Goal: Task Accomplishment & Management: Use online tool/utility

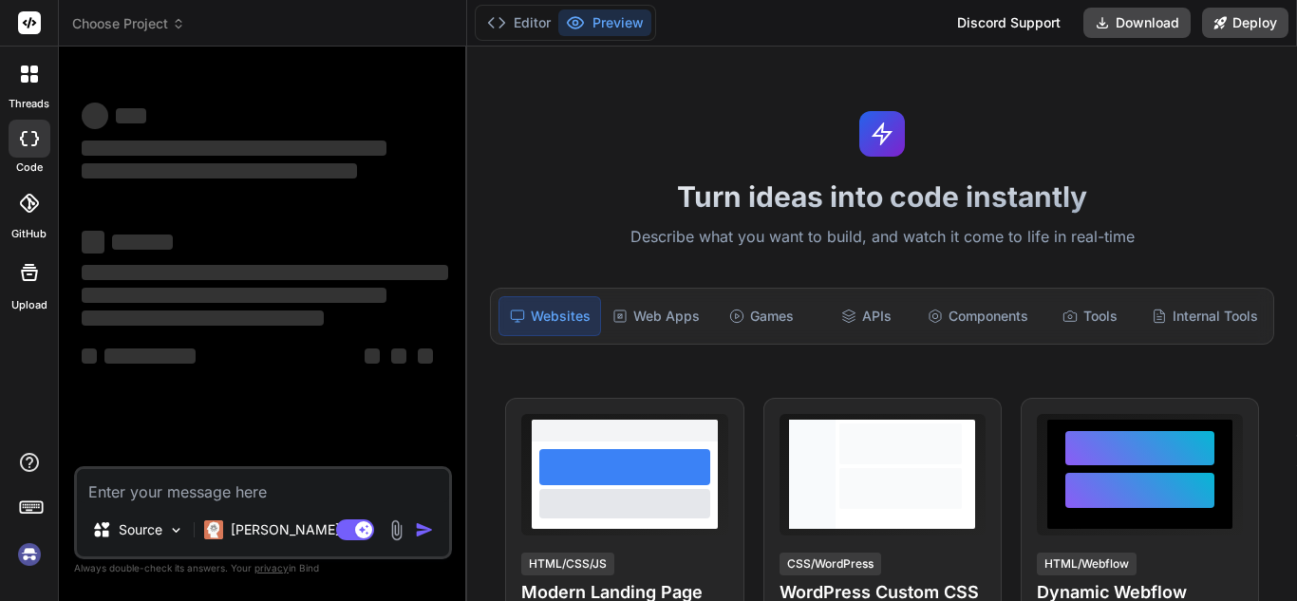
type textarea "x"
click at [202, 486] on textarea at bounding box center [263, 486] width 372 height 34
type textarea "./src/app3/process/EntityTable/EntityTable.jsx Attempted import error: 'useMate…"
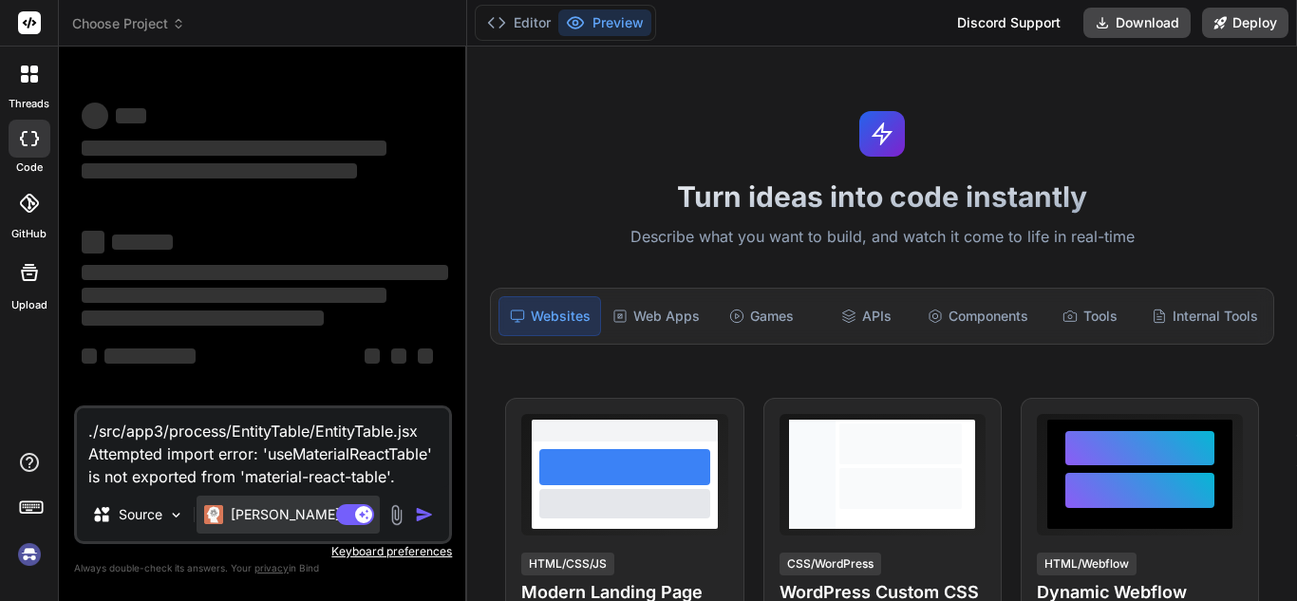
scroll to position [21, 0]
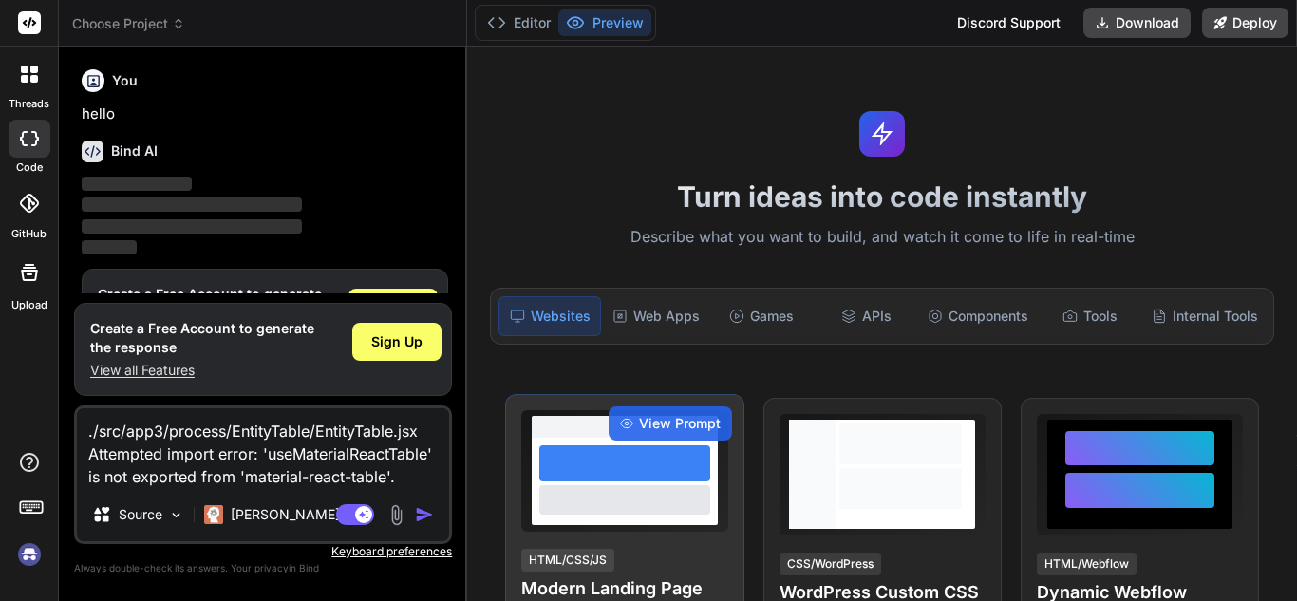
type textarea "x"
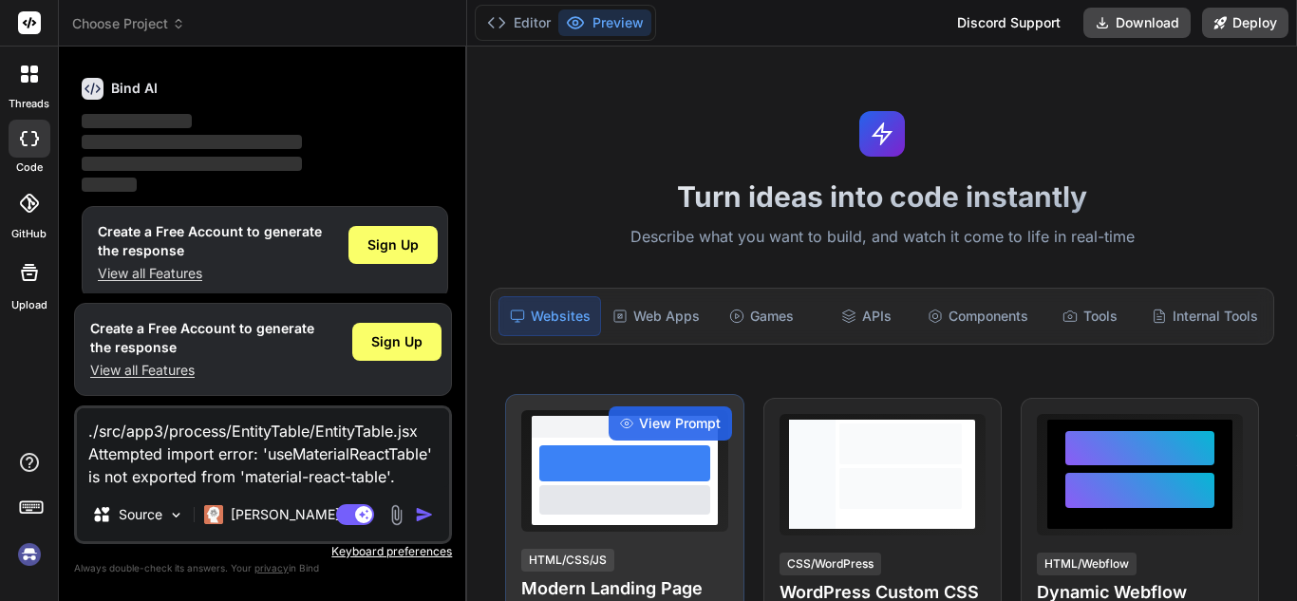
scroll to position [64, 0]
type textarea "./src/app3/process/EntityTable/EntityTable.jsx Attempted import error: 'useMate…"
type textarea "x"
type textarea "./src/app3/process/EntityTable/EntityTable.jsx Attempted import error: 'useMate…"
type textarea "x"
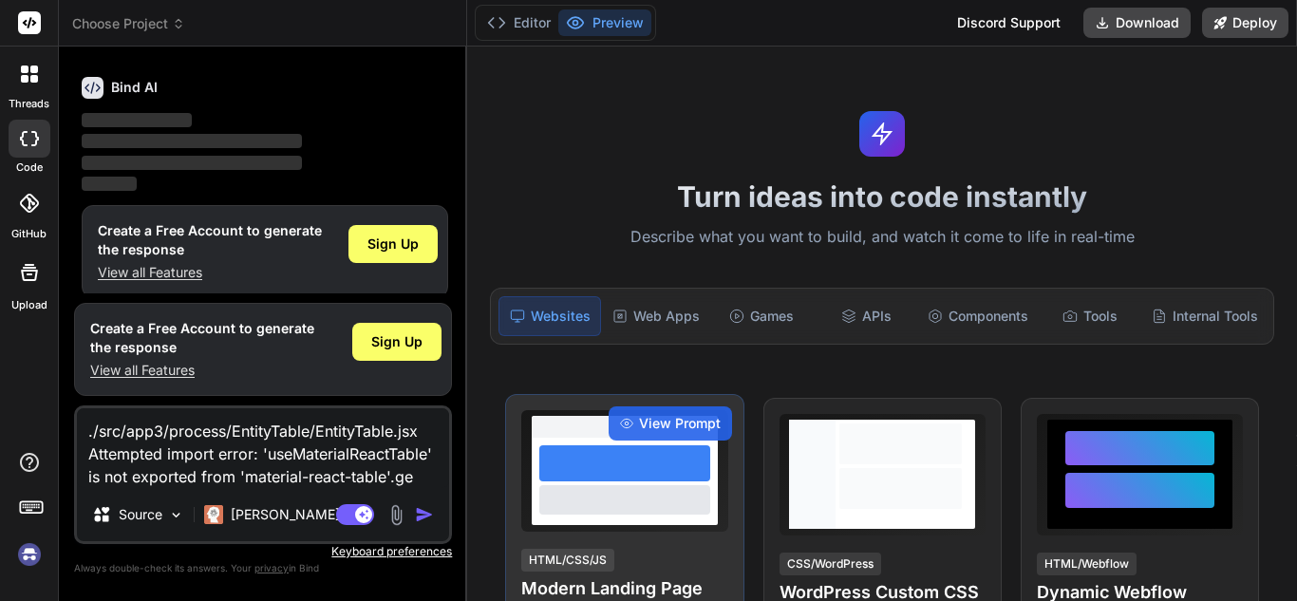
type textarea "./src/app3/process/EntityTable/EntityTable.jsx Attempted import error: 'useMate…"
type textarea "x"
type textarea "./src/app3/process/EntityTable/EntityTable.jsx Attempted import error: 'useMate…"
type textarea "x"
type textarea "./src/app3/process/EntityTable/EntityTable.jsx Attempted import error: 'useMate…"
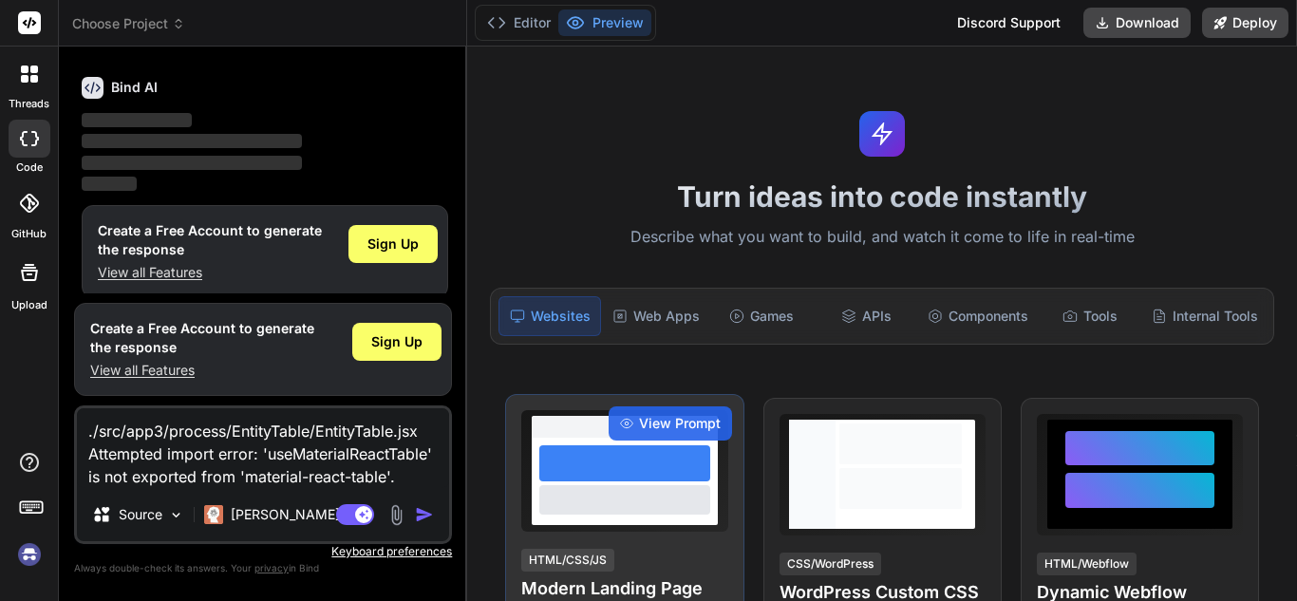
type textarea "x"
type textarea "./src/app3/process/EntityTable/EntityTable.jsx Attempted import error: 'useMate…"
type textarea "x"
type textarea "./src/app3/process/EntityTable/EntityTable.jsx Attempted import error: 'useMate…"
type textarea "x"
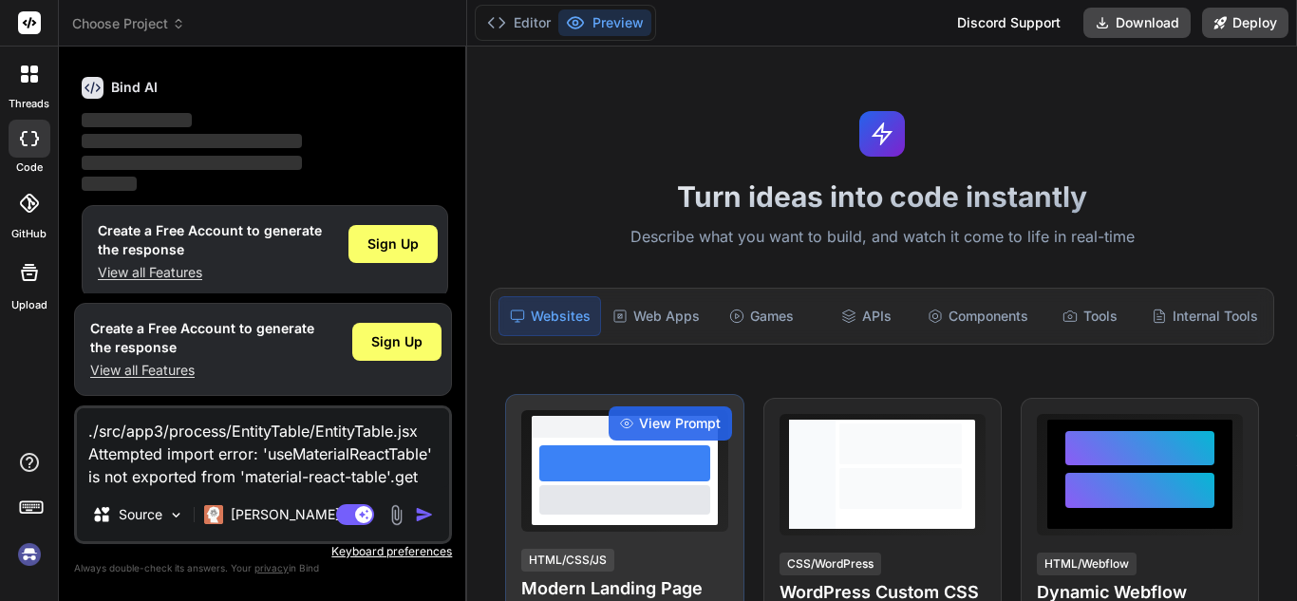
type textarea "./src/app3/process/EntityTable/EntityTable.jsx Attempted import error: 'useMate…"
type textarea "x"
type textarea "./src/app3/process/EntityTable/EntityTable.jsx Attempted import error: 'useMate…"
type textarea "x"
type textarea "./src/app3/process/EntityTable/EntityTable.jsx Attempted import error: 'useMate…"
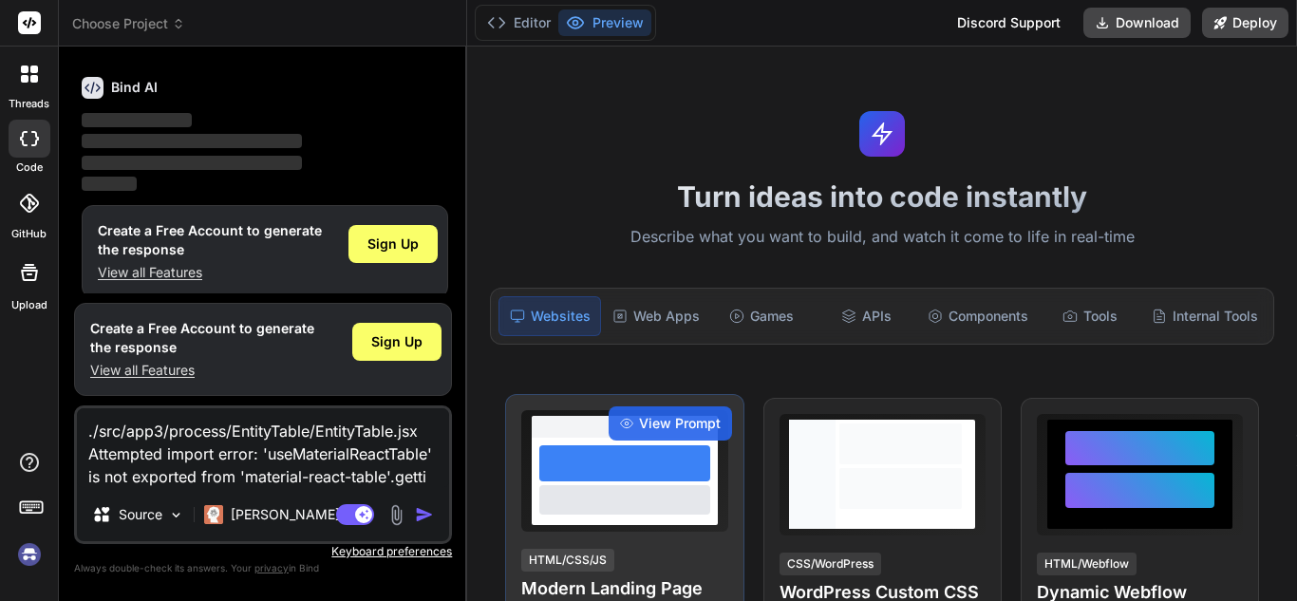
type textarea "x"
type textarea "./src/app3/process/EntityTable/EntityTable.jsx Attempted import error: 'useMate…"
type textarea "x"
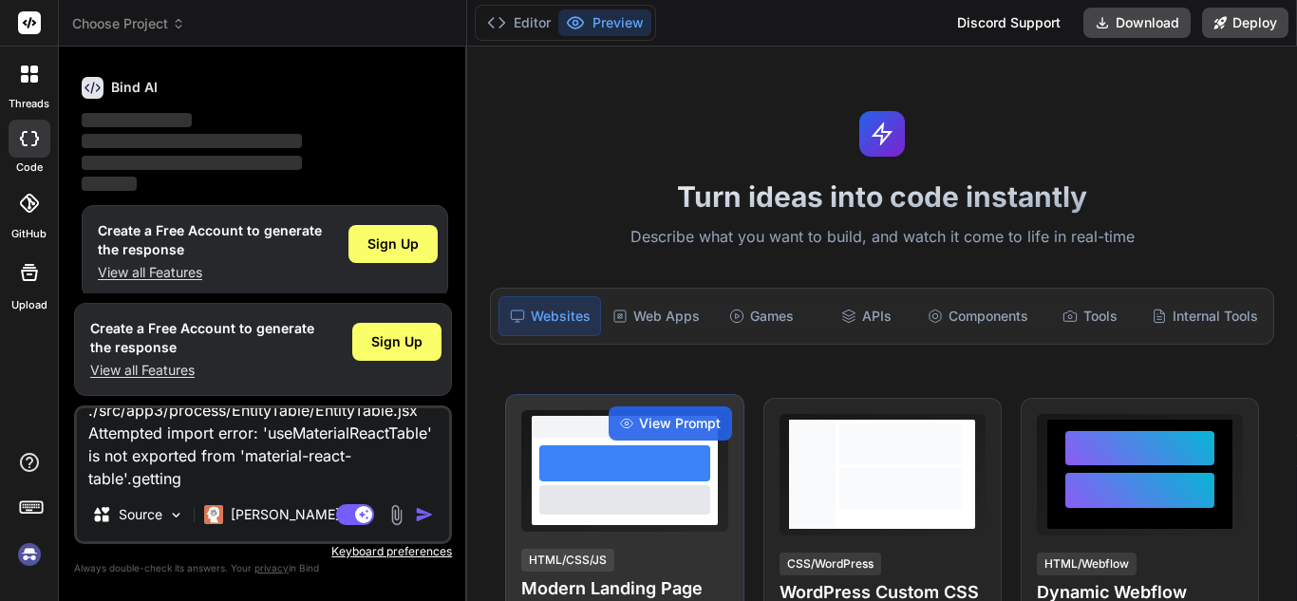
type textarea "./src/app3/process/EntityTable/EntityTable.jsx Attempted import error: 'useMate…"
type textarea "x"
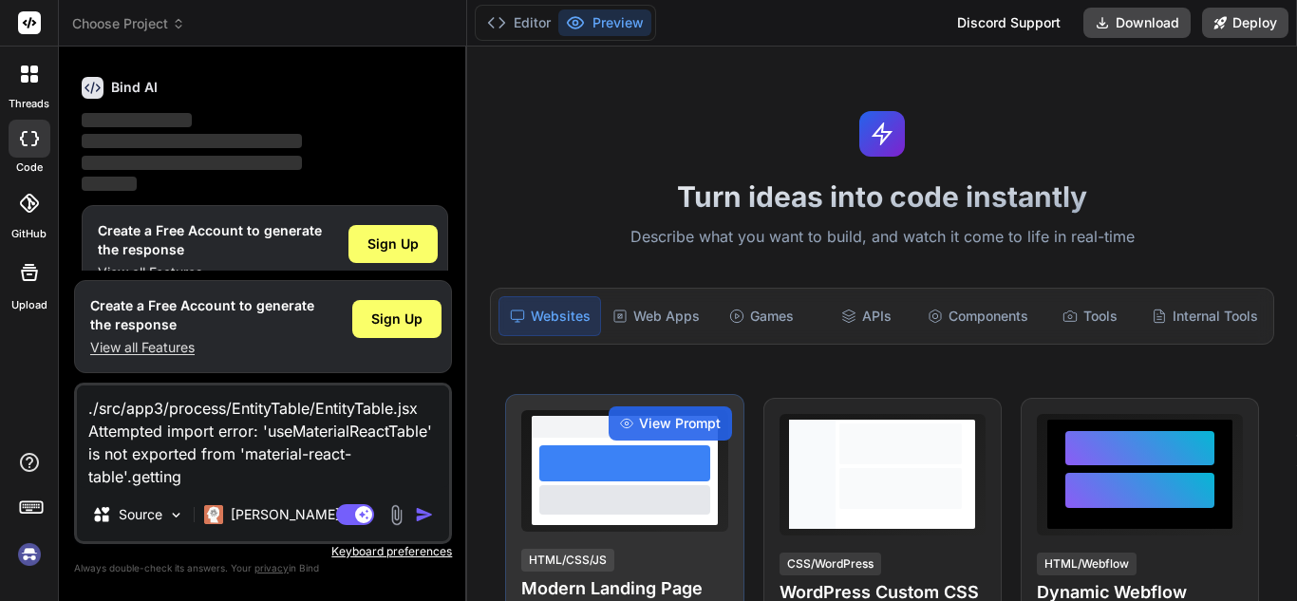
type textarea "./src/app3/process/EntityTable/EntityTable.jsx Attempted import error: 'useMate…"
type textarea "x"
type textarea "./src/app3/process/EntityTable/EntityTable.jsx Attempted import error: 'useMate…"
type textarea "x"
type textarea "./src/app3/process/EntityTable/EntityTable.jsx Attempted import error: 'useMate…"
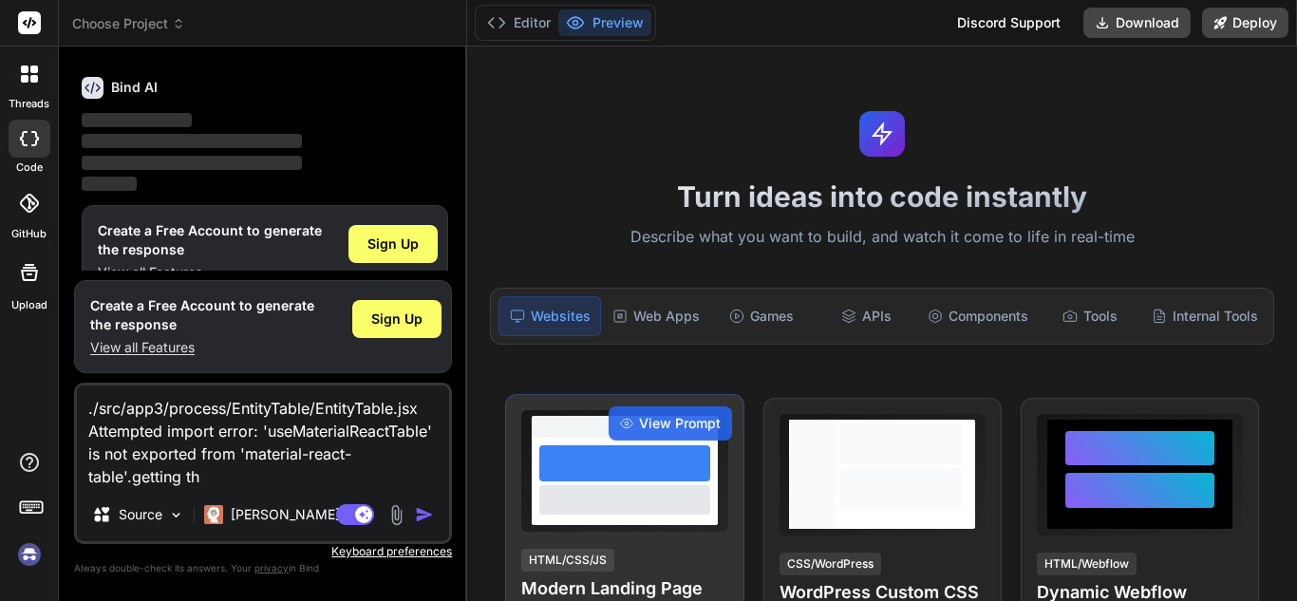
type textarea "x"
type textarea "./src/app3/process/EntityTable/EntityTable.jsx Attempted import error: 'useMate…"
type textarea "x"
type textarea "./src/app3/process/EntityTable/EntityTable.jsx Attempted import error: 'useMate…"
type textarea "x"
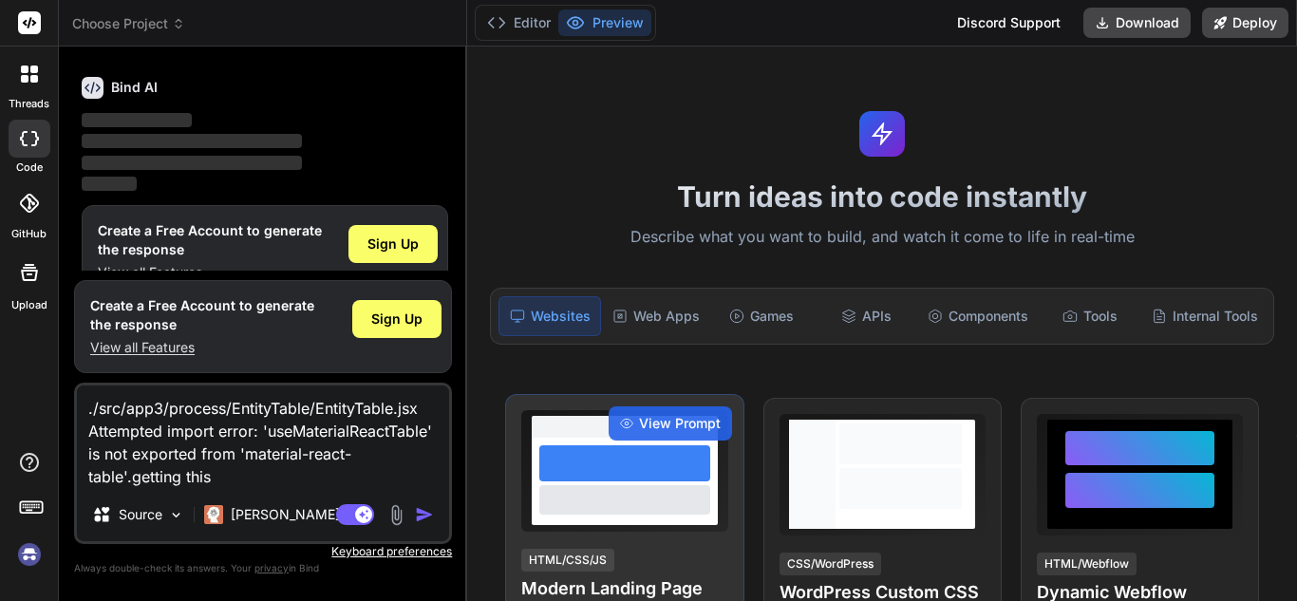
type textarea "./src/app3/process/EntityTable/EntityTable.jsx Attempted import error: 'useMate…"
type textarea "x"
type textarea "./src/app3/process/EntityTable/EntityTable.jsx Attempted import error: 'useMate…"
type textarea "x"
type textarea "./src/app3/process/EntityTable/EntityTable.jsx Attempted import error: 'useMate…"
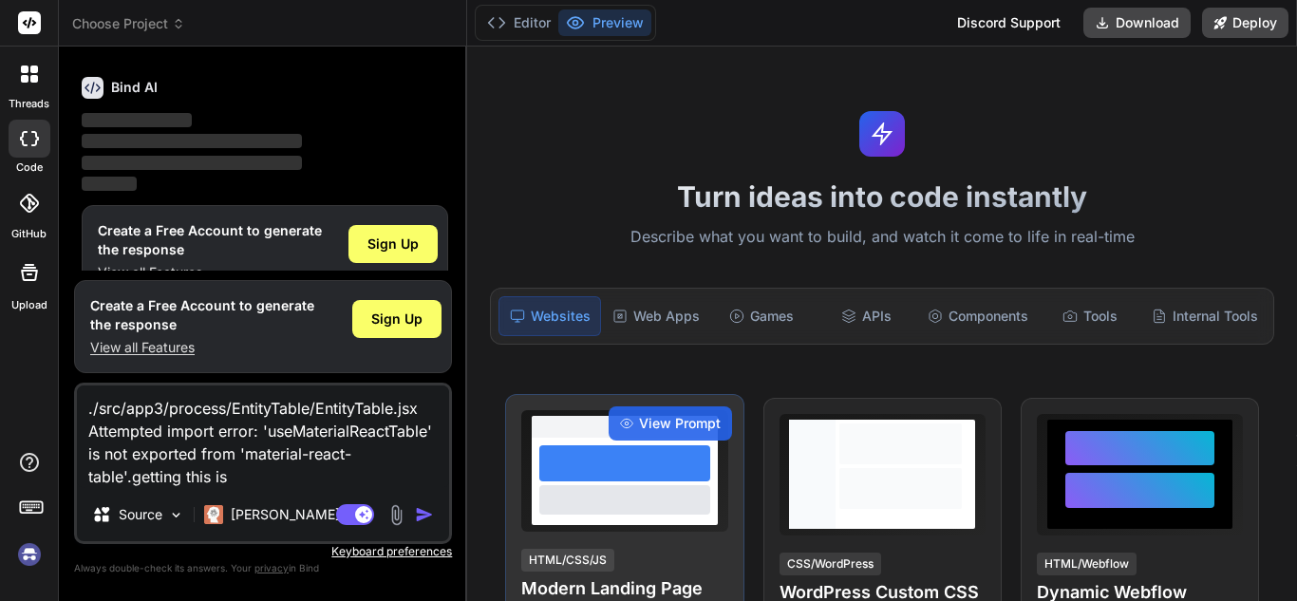
type textarea "x"
type textarea "./src/app3/process/EntityTable/EntityTable.jsx Attempted import error: 'useMate…"
type textarea "x"
type textarea "./src/app3/process/EntityTable/EntityTable.jsx Attempted import error: 'useMate…"
type textarea "x"
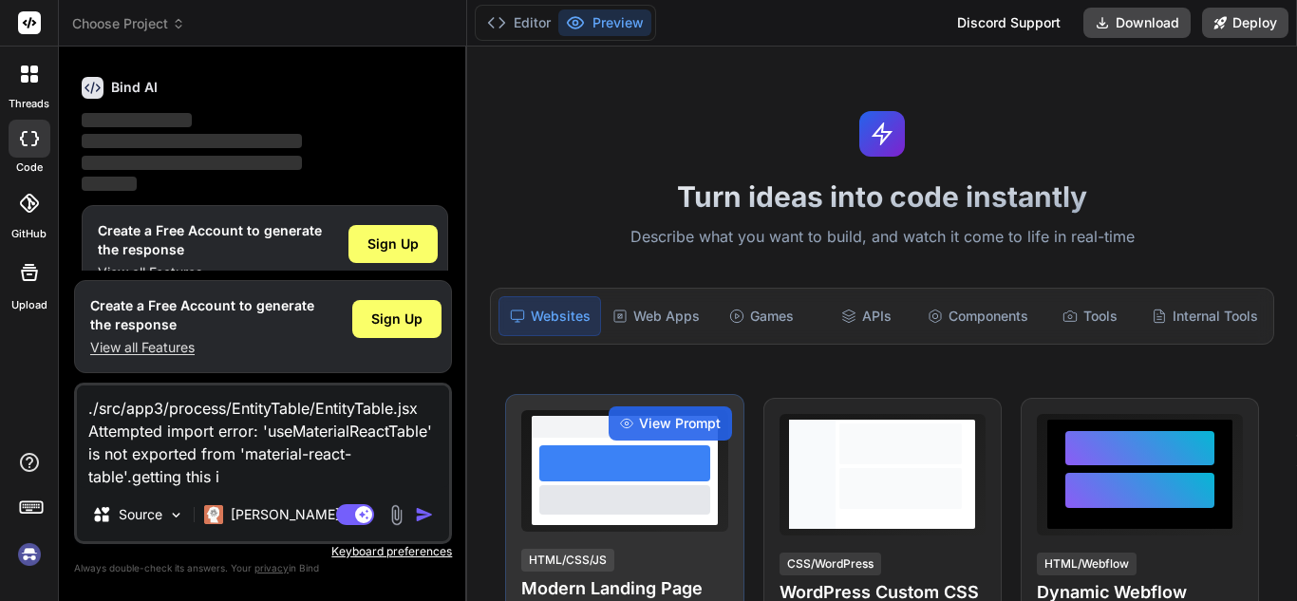
type textarea "./src/app3/process/EntityTable/EntityTable.jsx Attempted import error: 'useMate…"
type textarea "x"
type textarea "./src/app3/process/EntityTable/EntityTable.jsx Attempted import error: 'useMate…"
type textarea "x"
type textarea "./src/app3/process/EntityTable/EntityTable.jsx Attempted import error: 'useMate…"
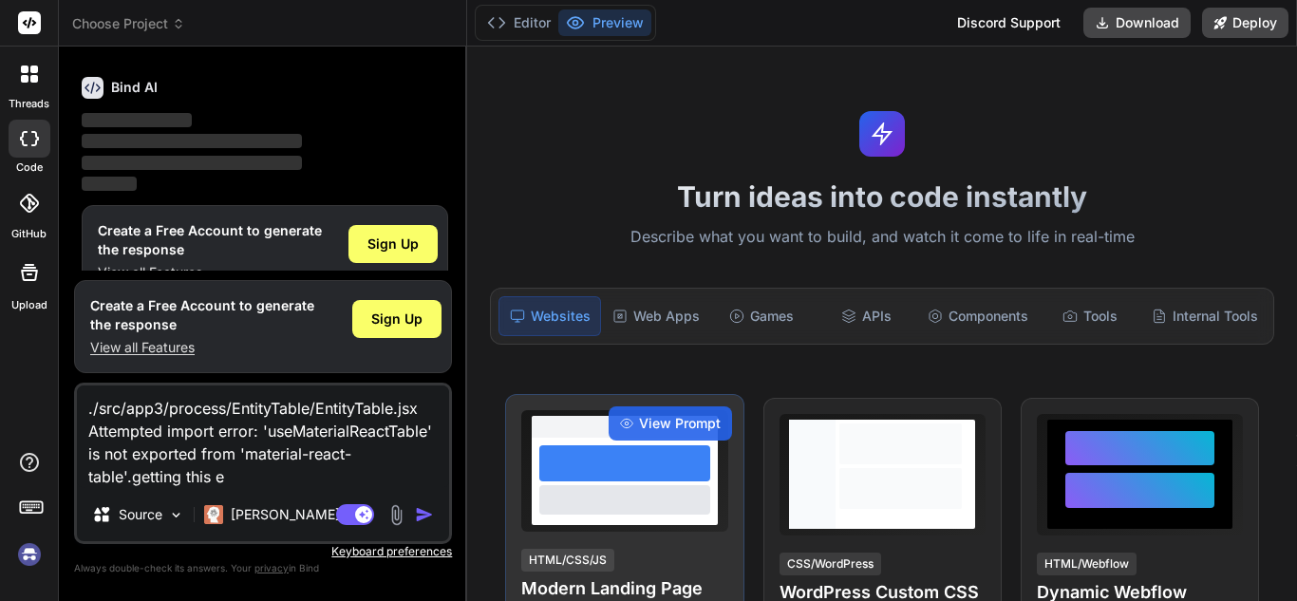
type textarea "x"
type textarea "./src/app3/process/EntityTable/EntityTable.jsx Attempted import error: 'useMate…"
type textarea "x"
type textarea "./src/app3/process/EntityTable/EntityTable.jsx Attempted import error: 'useMate…"
type textarea "x"
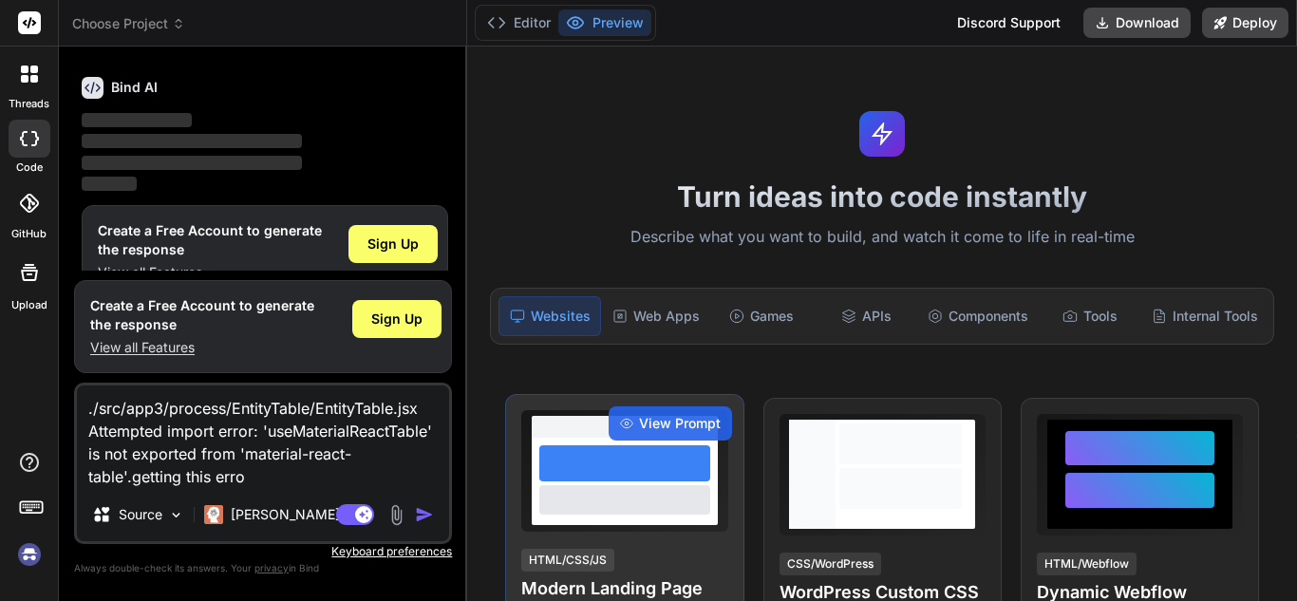
type textarea "./src/app3/process/EntityTable/EntityTable.jsx Attempted import error: 'useMate…"
type textarea "x"
type textarea "./src/app3/process/EntityTable/EntityTable.jsx Attempted import error: 'useMate…"
type textarea "x"
type textarea "./src/app3/process/EntityTable/EntityTable.jsx Attempted import error: 'useMate…"
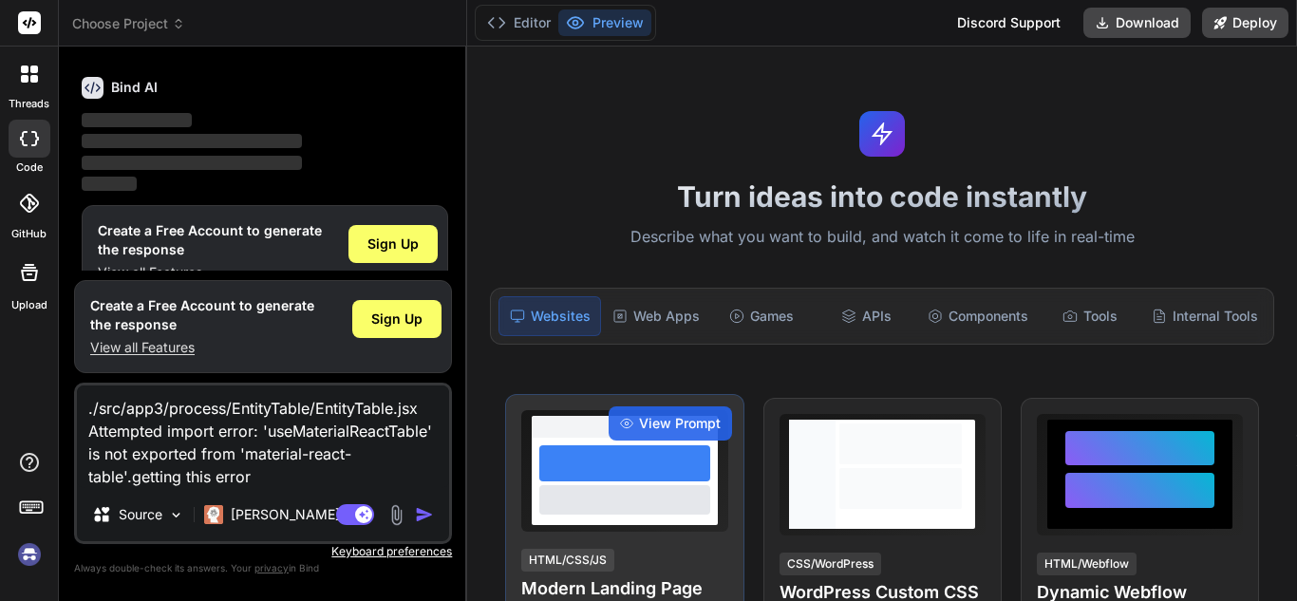
type textarea "x"
type textarea "./src/app3/process/EntityTable/EntityTable.jsx Attempted import error: 'useMate…"
type textarea "x"
type textarea "./src/app3/process/EntityTable/EntityTable.jsx Attempted import error: 'useMate…"
type textarea "x"
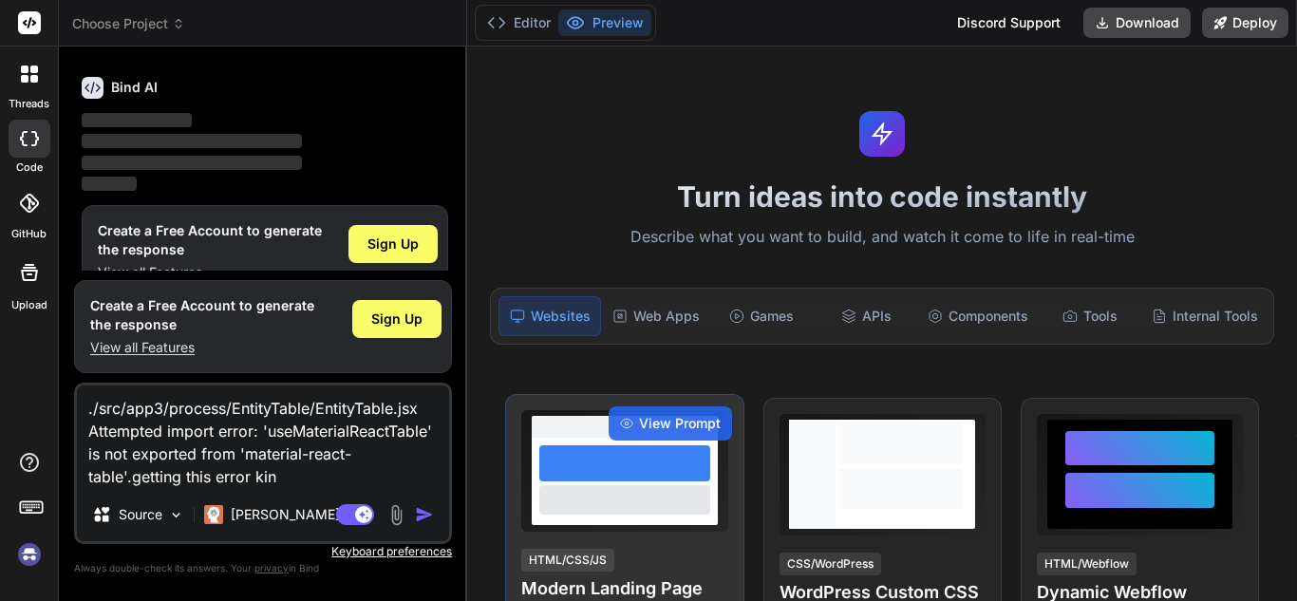
type textarea "./src/app3/process/EntityTable/EntityTable.jsx Attempted import error: 'useMate…"
type textarea "x"
type textarea "./src/app3/process/EntityTable/EntityTable.jsx Attempted import error: 'useMate…"
type textarea "x"
type textarea "./src/app3/process/EntityTable/EntityTable.jsx Attempted import error: 'useMate…"
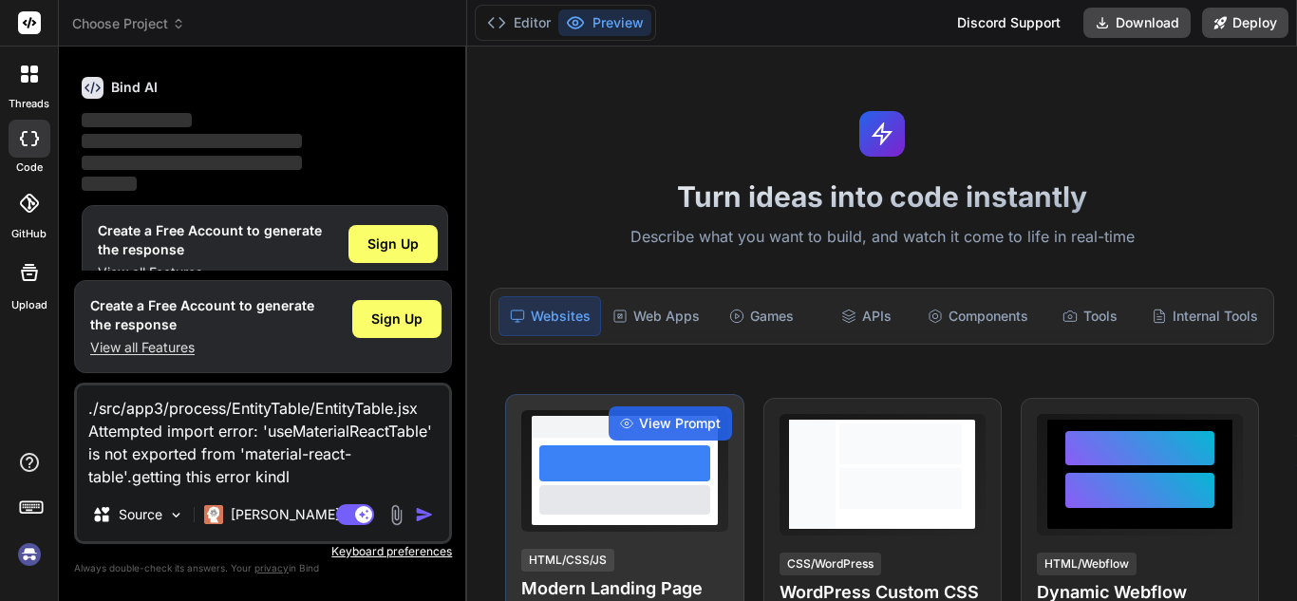
type textarea "x"
type textarea "./src/app3/process/EntityTable/EntityTable.jsx Attempted import error: 'useMate…"
type textarea "x"
type textarea "./src/app3/process/EntityTable/EntityTable.jsx Attempted import error: 'useMate…"
type textarea "x"
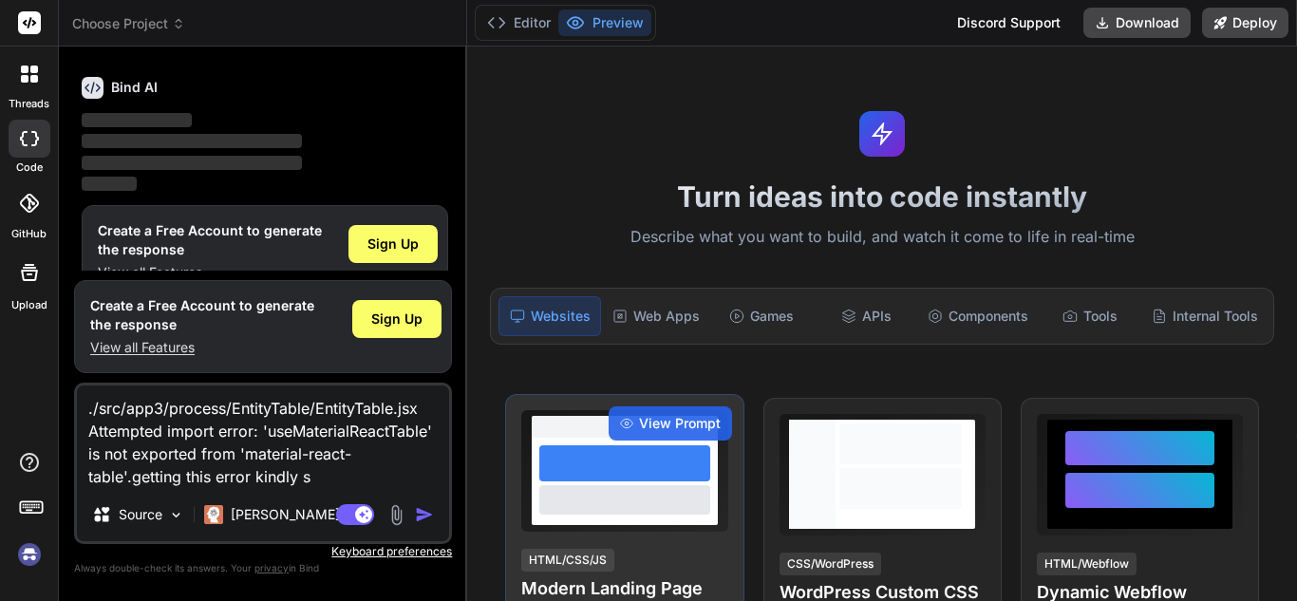
type textarea "./src/app3/process/EntityTable/EntityTable.jsx Attempted import error: 'useMate…"
type textarea "x"
type textarea "./src/app3/process/EntityTable/EntityTable.jsx Attempted import error: 'useMate…"
type textarea "x"
type textarea "./src/app3/process/EntityTable/EntityTable.jsx Attempted import error: 'useMate…"
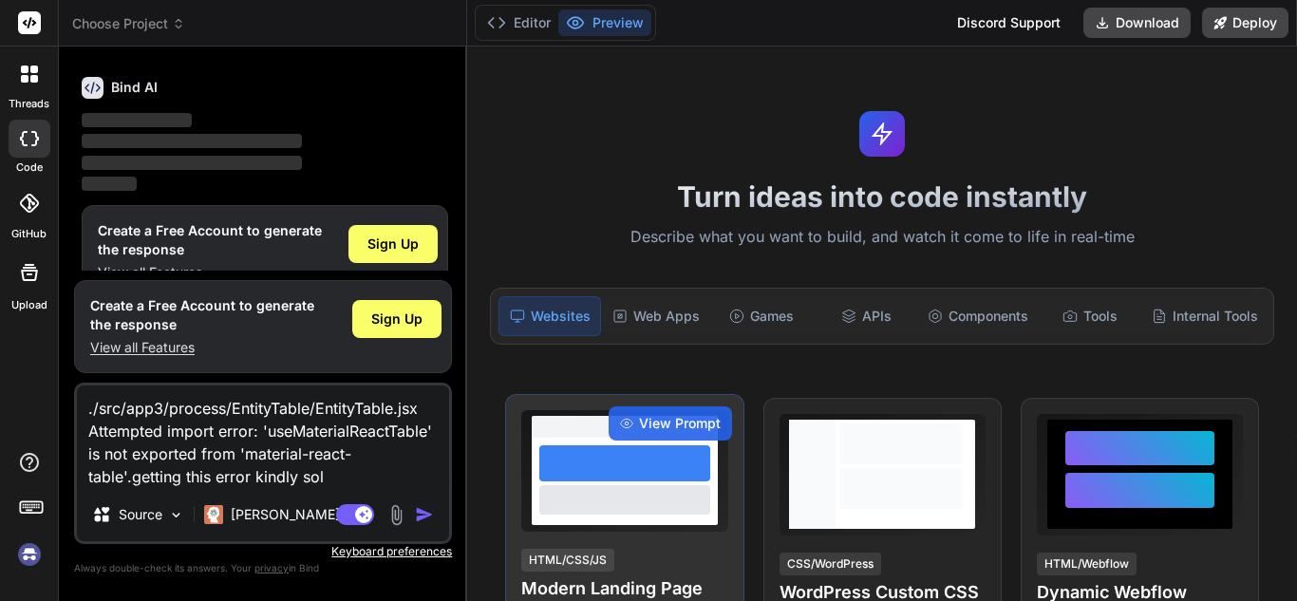
type textarea "x"
type textarea "./src/app3/process/EntityTable/EntityTable.jsx Attempted import error: 'useMate…"
type textarea "x"
type textarea "./src/app3/process/EntityTable/EntityTable.jsx Attempted import error: 'useMate…"
type textarea "x"
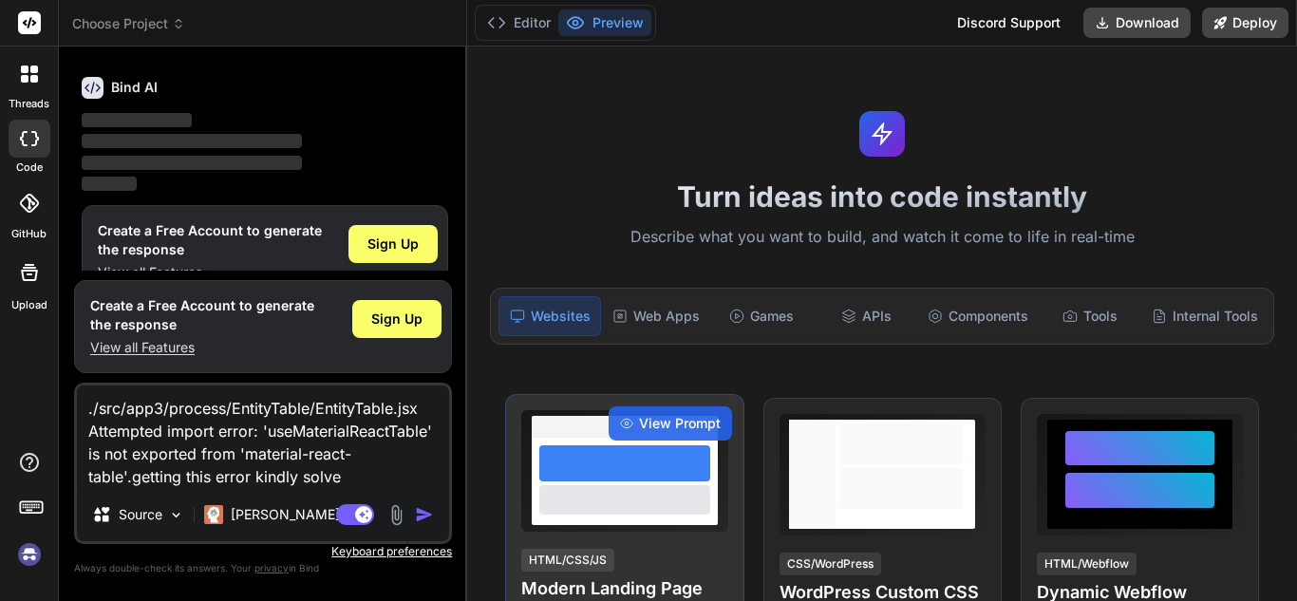
type textarea "./src/app3/process/EntityTable/EntityTable.jsx Attempted import error: 'useMate…"
type textarea "x"
type textarea "./src/app3/process/EntityTable/EntityTable.jsx Attempted import error: 'useMate…"
type textarea "x"
type textarea "./src/app3/process/EntityTable/EntityTable.jsx Attempted import error: 'useMate…"
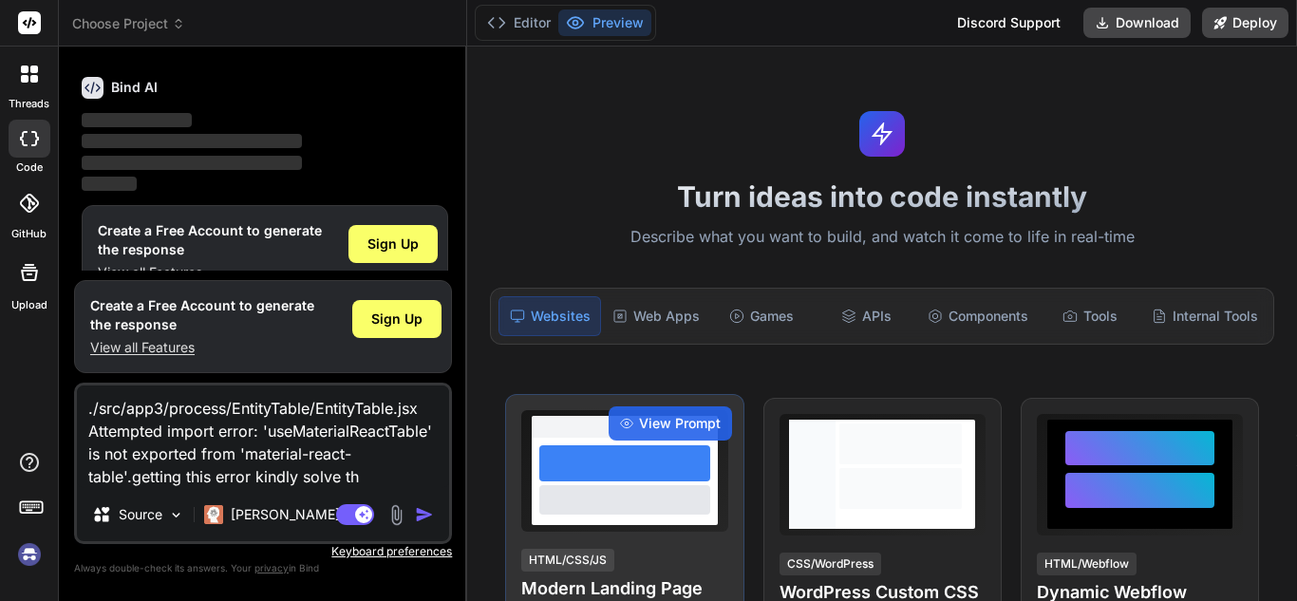
type textarea "x"
type textarea "./src/app3/process/EntityTable/EntityTable.jsx Attempted import error: 'useMate…"
type textarea "x"
type textarea "./src/app3/process/EntityTable/EntityTable.jsx Attempted import error: 'useMate…"
type textarea "x"
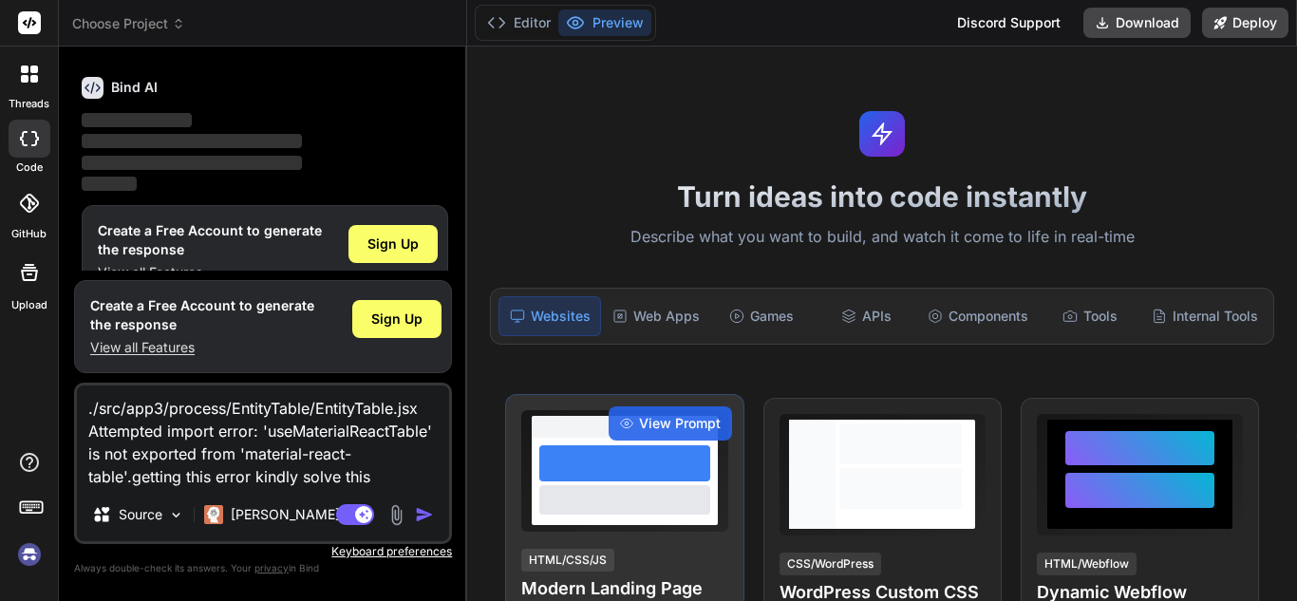
type textarea "./src/app3/process/EntityTable/EntityTable.jsx Attempted import error: 'useMate…"
type textarea "x"
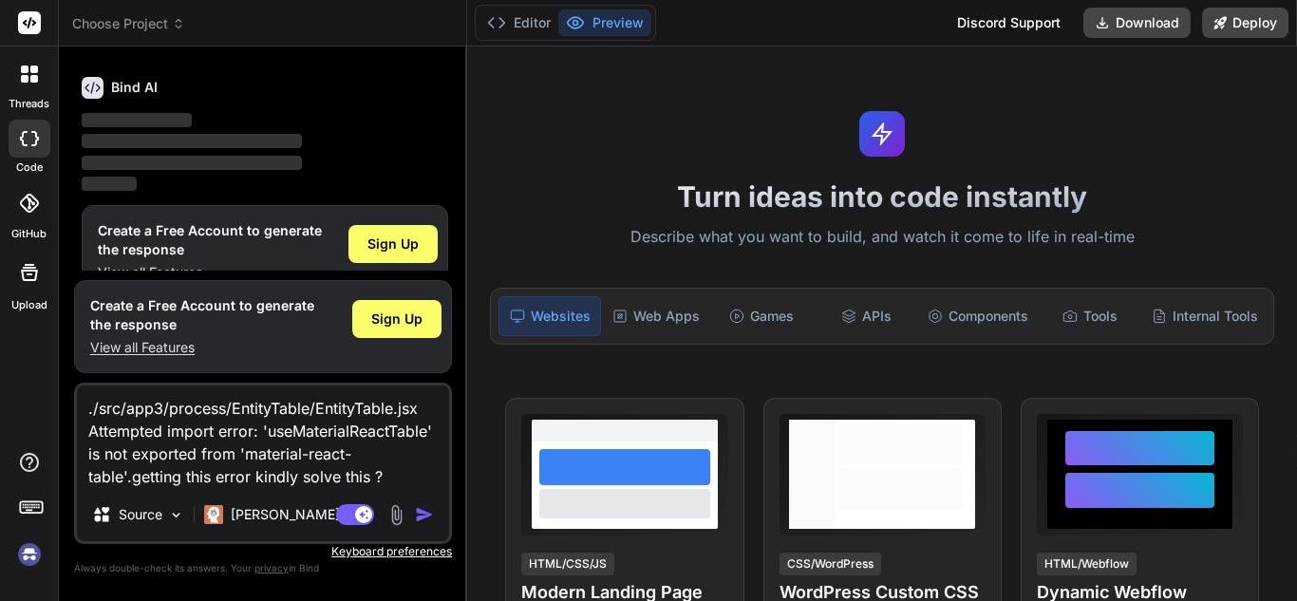
type textarea "./src/app3/process/EntityTable/EntityTable.jsx Attempted import error: 'useMate…"
click at [424, 512] on img "button" at bounding box center [424, 514] width 19 height 19
